Goal: Information Seeking & Learning: Learn about a topic

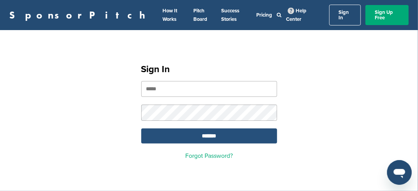
type input "**********"
click at [190, 129] on input "*******" at bounding box center [209, 136] width 136 height 15
click at [190, 132] on input "*******" at bounding box center [209, 136] width 136 height 15
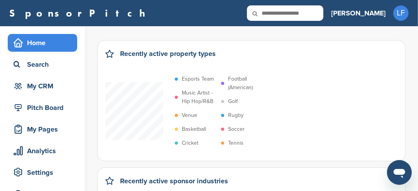
click at [323, 14] on input "text" at bounding box center [285, 12] width 76 height 15
type input "****"
click at [242, 127] on p "Soccer" at bounding box center [236, 129] width 17 height 8
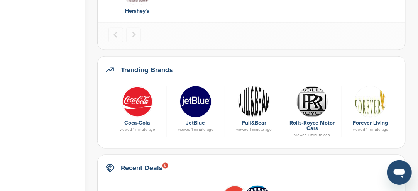
scroll to position [386, 0]
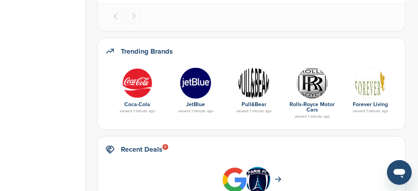
click at [198, 88] on img at bounding box center [196, 84] width 32 height 32
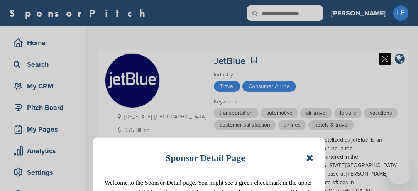
click at [198, 88] on div "Sponsor Detail Page Welcome to the Sponsor Detail page. You might see a green c…" at bounding box center [209, 95] width 418 height 191
click at [186, 61] on div "Sponsor Detail Page Welcome to the Sponsor Detail page. You might see a green c…" at bounding box center [209, 95] width 418 height 191
click at [314, 159] on div "Sponsor Detail Page Welcome to the Sponsor Detail page. You might see a green c…" at bounding box center [209, 189] width 232 height 103
click at [305, 159] on div "Sponsor Detail Page" at bounding box center [209, 157] width 209 height 17
click at [310, 157] on icon at bounding box center [309, 157] width 7 height 9
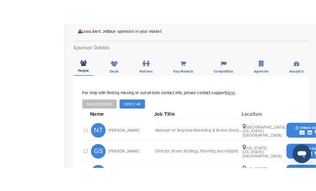
scroll to position [309, 0]
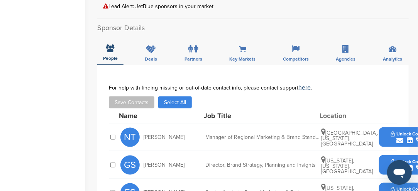
click at [400, 137] on icon "submit" at bounding box center [399, 140] width 7 height 7
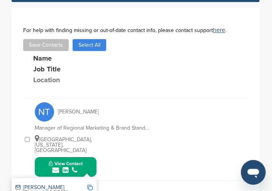
scroll to position [367, 0]
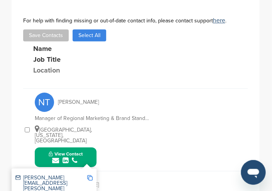
click at [90, 175] on img at bounding box center [89, 177] width 5 height 5
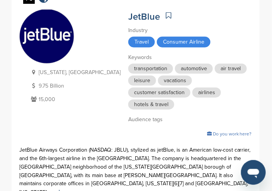
scroll to position [0, 0]
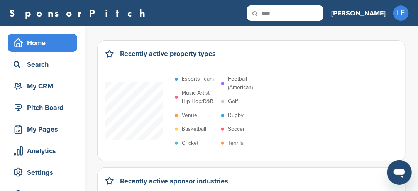
click at [271, 15] on input "****" at bounding box center [285, 12] width 76 height 15
type input "*"
type input "**********"
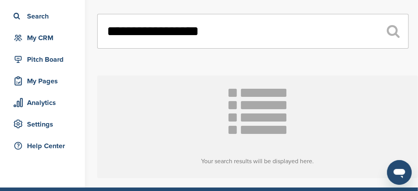
scroll to position [39, 0]
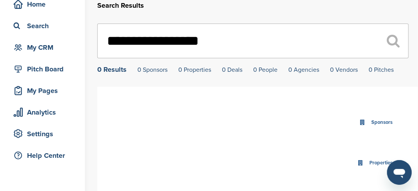
click at [156, 41] on input "**********" at bounding box center [253, 41] width 312 height 35
click at [220, 44] on input "**********" at bounding box center [253, 41] width 312 height 35
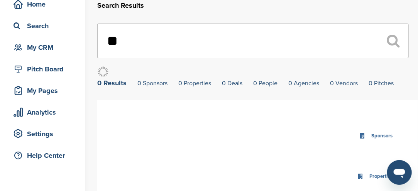
type input "*"
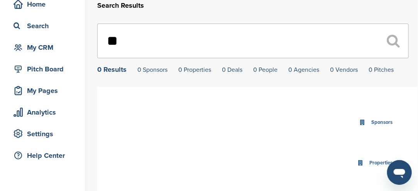
type input "*"
click at [214, 1] on h2 "Search Results" at bounding box center [253, 5] width 312 height 10
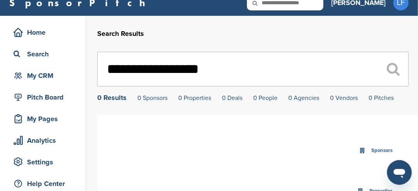
scroll to position [0, 0]
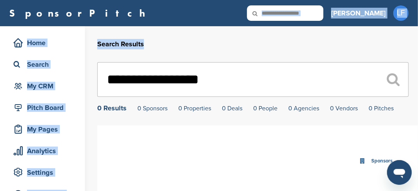
drag, startPoint x: 214, startPoint y: 1, endPoint x: 192, endPoint y: 34, distance: 39.4
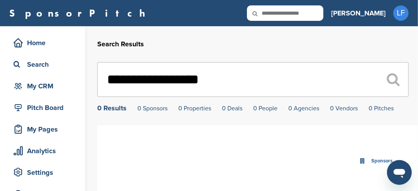
click at [221, 77] on input "**********" at bounding box center [253, 79] width 312 height 35
type input "*"
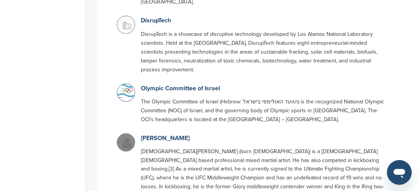
scroll to position [309, 0]
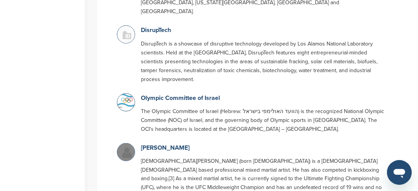
type input "******"
click at [128, 95] on img at bounding box center [126, 101] width 19 height 14
click at [165, 94] on link "Olympic Committee of Israel" at bounding box center [180, 98] width 79 height 8
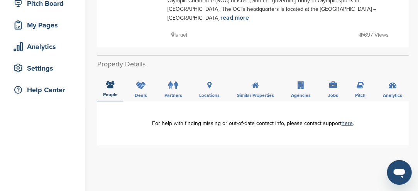
scroll to position [77, 0]
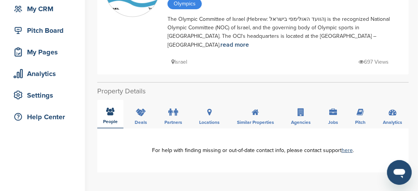
click at [113, 108] on icon at bounding box center [111, 112] width 8 height 8
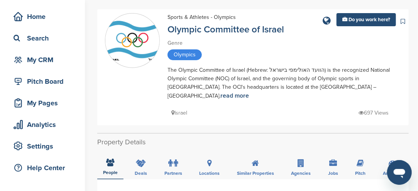
scroll to position [0, 0]
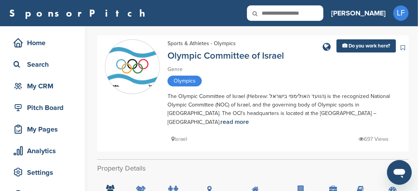
click at [273, 12] on icon at bounding box center [260, 13] width 26 height 16
click at [323, 12] on input "text" at bounding box center [285, 12] width 76 height 15
type input "*******"
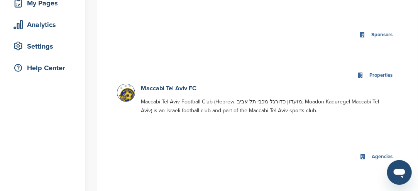
scroll to position [154, 0]
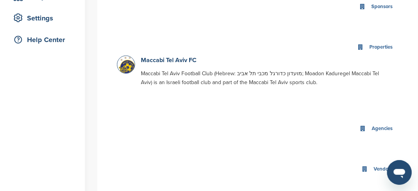
click at [127, 66] on img at bounding box center [126, 65] width 19 height 19
click at [130, 66] on img at bounding box center [126, 65] width 19 height 19
click at [162, 59] on link "Maccabi Tel Aviv FC" at bounding box center [169, 60] width 56 height 8
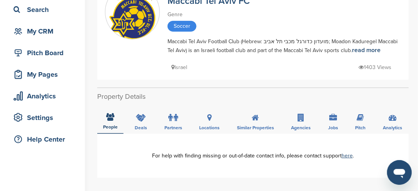
scroll to position [77, 0]
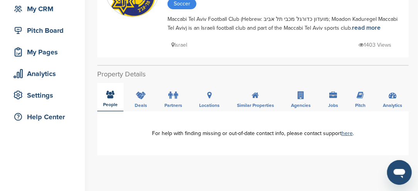
click at [110, 95] on icon at bounding box center [111, 95] width 8 height 8
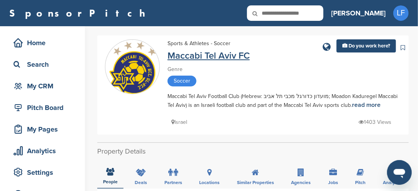
click at [193, 56] on link "Maccabi Tel Aviv FC" at bounding box center [209, 55] width 82 height 11
click at [193, 54] on link "Maccabi Tel Aviv FC" at bounding box center [209, 55] width 82 height 11
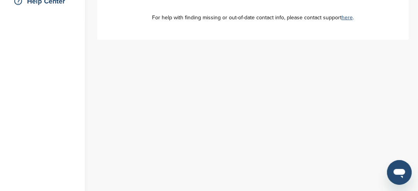
scroll to position [77, 0]
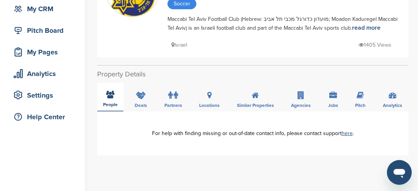
click at [110, 95] on icon at bounding box center [111, 95] width 8 height 8
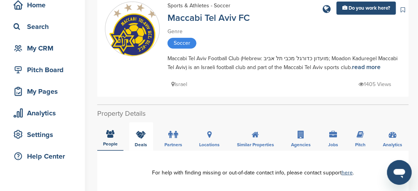
scroll to position [0, 0]
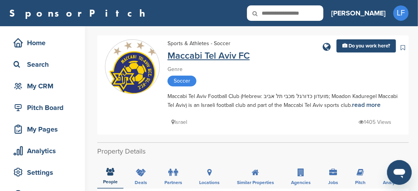
click at [201, 58] on link "Maccabi Tel Aviv FC" at bounding box center [209, 55] width 82 height 11
click at [137, 67] on img at bounding box center [132, 67] width 54 height 54
click at [196, 55] on link "Maccabi Tel Aviv FC" at bounding box center [209, 55] width 82 height 11
click at [218, 44] on div "Sports & Athletes - Soccer" at bounding box center [199, 43] width 63 height 8
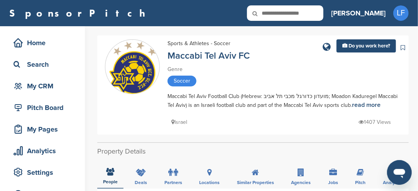
click at [318, 11] on input "text" at bounding box center [285, 12] width 76 height 15
type input "*"
type input "**********"
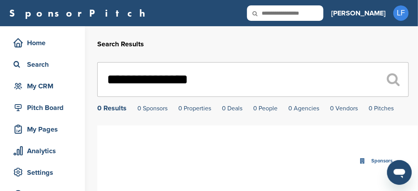
click at [323, 14] on input "text" at bounding box center [285, 12] width 76 height 15
type input "**********"
click at [323, 15] on input "text" at bounding box center [285, 12] width 76 height 15
type input "**********"
click at [323, 12] on input "text" at bounding box center [285, 12] width 76 height 15
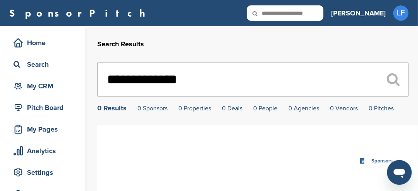
type input "**********"
click at [323, 11] on input "text" at bounding box center [285, 12] width 76 height 15
click at [323, 12] on input "text" at bounding box center [285, 12] width 76 height 15
type input "**********"
click at [273, 13] on icon at bounding box center [260, 13] width 26 height 16
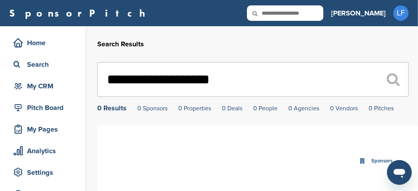
click at [273, 13] on icon at bounding box center [260, 13] width 26 height 16
click at [273, 14] on icon at bounding box center [260, 13] width 26 height 16
click at [323, 14] on input "text" at bounding box center [285, 12] width 76 height 15
type input "**********"
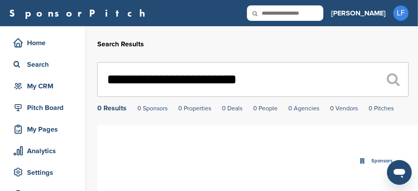
click at [130, 79] on input "**********" at bounding box center [253, 79] width 312 height 35
type input "**********"
click at [323, 14] on input "text" at bounding box center [285, 12] width 76 height 15
type input "**********"
click at [323, 13] on input "text" at bounding box center [285, 12] width 76 height 15
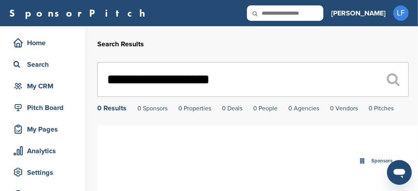
click at [323, 13] on input "text" at bounding box center [285, 12] width 76 height 15
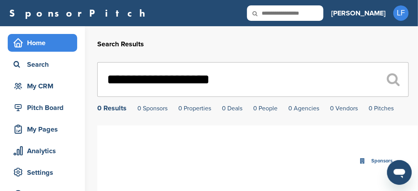
click at [45, 47] on div "Home" at bounding box center [45, 43] width 66 height 14
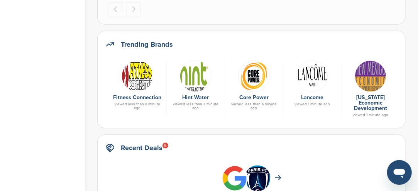
scroll to position [386, 0]
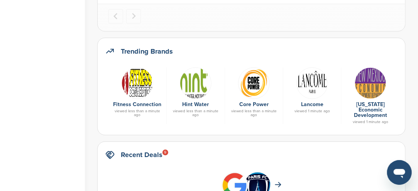
click at [373, 91] on img at bounding box center [371, 84] width 32 height 32
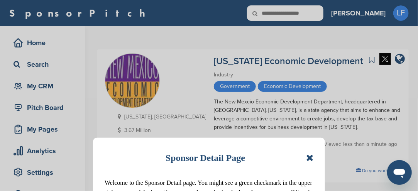
click at [307, 156] on icon at bounding box center [309, 157] width 7 height 9
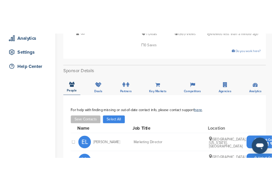
scroll to position [154, 0]
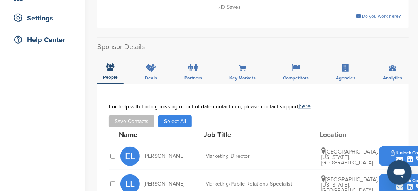
click at [400, 156] on icon "submit" at bounding box center [399, 159] width 7 height 7
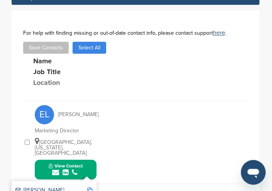
scroll to position [270, 0]
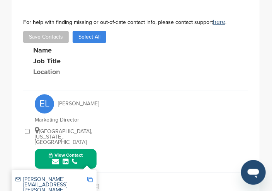
click at [90, 177] on img at bounding box center [89, 179] width 5 height 5
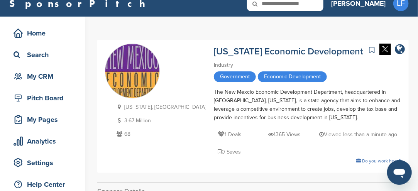
scroll to position [0, 0]
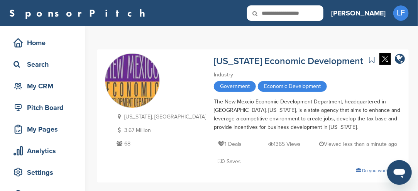
click at [318, 9] on input "text" at bounding box center [285, 12] width 76 height 15
type input "******"
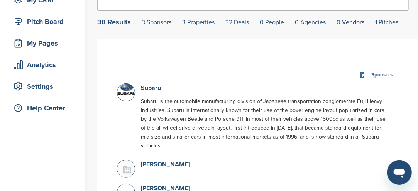
scroll to position [77, 0]
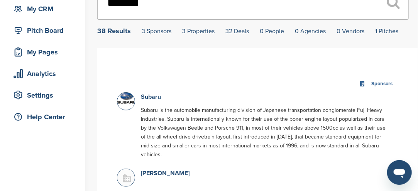
click at [126, 103] on img at bounding box center [126, 98] width 19 height 11
click at [127, 101] on img at bounding box center [126, 98] width 19 height 11
click at [151, 96] on link "Subaru" at bounding box center [151, 97] width 20 height 8
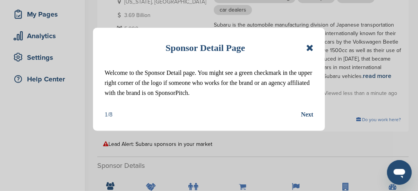
scroll to position [116, 0]
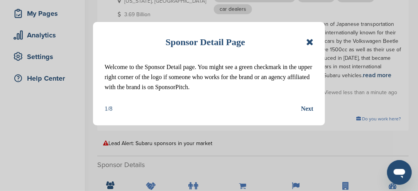
click at [306, 42] on div "Sponsor Detail Page" at bounding box center [209, 42] width 209 height 17
click at [313, 44] on icon at bounding box center [309, 41] width 7 height 9
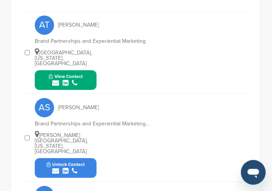
scroll to position [386, 0]
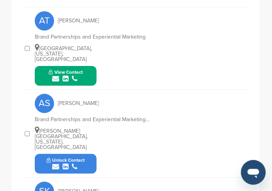
click at [56, 163] on icon "submit" at bounding box center [55, 166] width 7 height 7
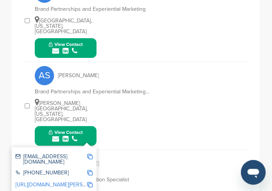
scroll to position [425, 0]
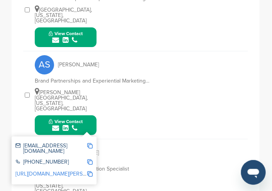
click at [91, 143] on img at bounding box center [89, 145] width 5 height 5
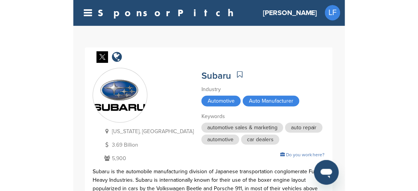
scroll to position [0, 0]
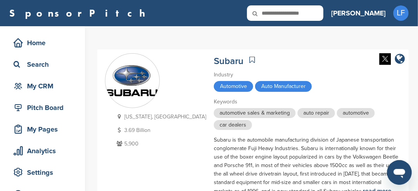
click at [323, 15] on input "text" at bounding box center [285, 12] width 76 height 15
type input "***"
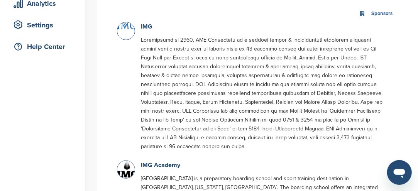
scroll to position [154, 0]
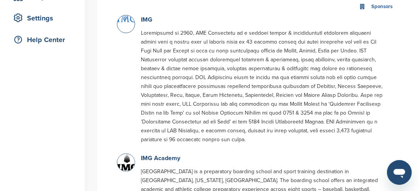
click at [123, 23] on div at bounding box center [126, 24] width 18 height 18
click at [123, 24] on div at bounding box center [126, 24] width 18 height 18
click at [142, 22] on link "IMG" at bounding box center [147, 20] width 12 height 8
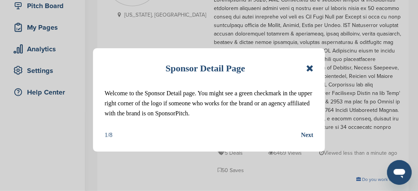
scroll to position [116, 0]
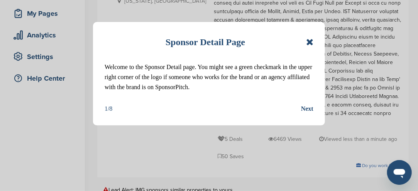
click at [313, 44] on icon at bounding box center [309, 41] width 7 height 9
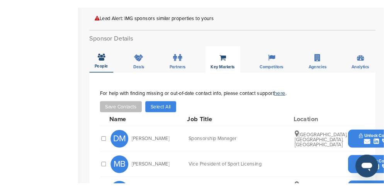
scroll to position [309, 0]
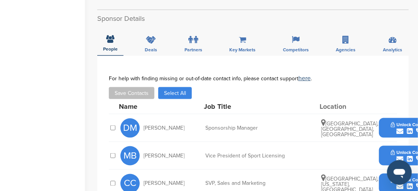
click at [400, 156] on icon "submit" at bounding box center [399, 159] width 7 height 7
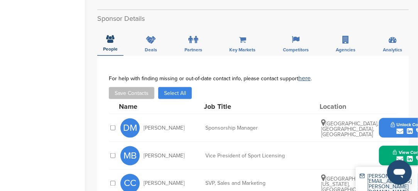
click at [398, 128] on icon "submit" at bounding box center [399, 131] width 7 height 7
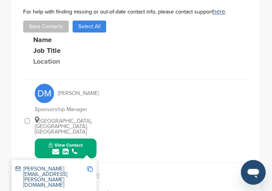
scroll to position [364, 0]
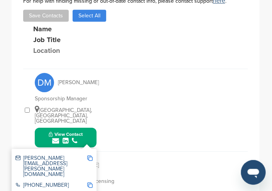
click at [91, 156] on img at bounding box center [89, 158] width 5 height 5
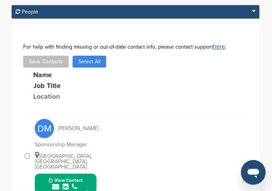
scroll to position [287, 0]
